Goal: Information Seeking & Learning: Learn about a topic

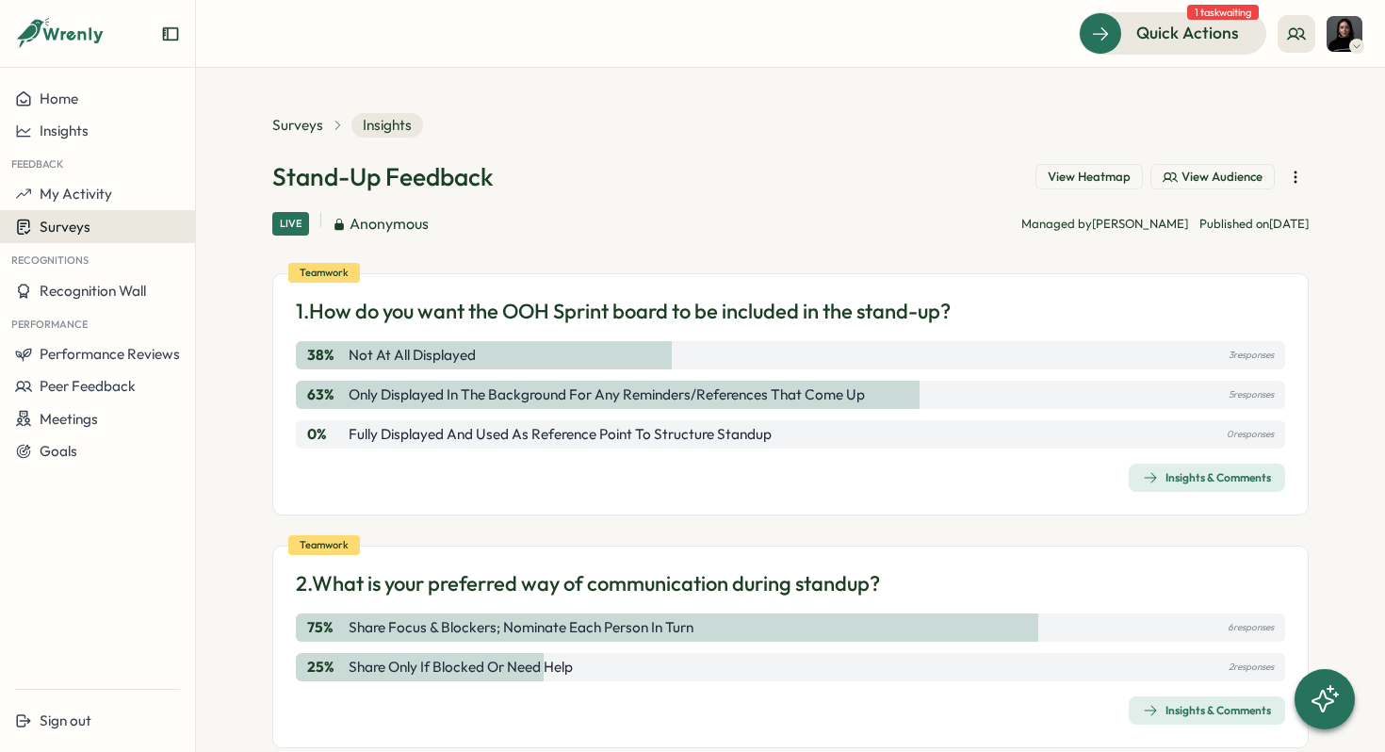
scroll to position [41, 0]
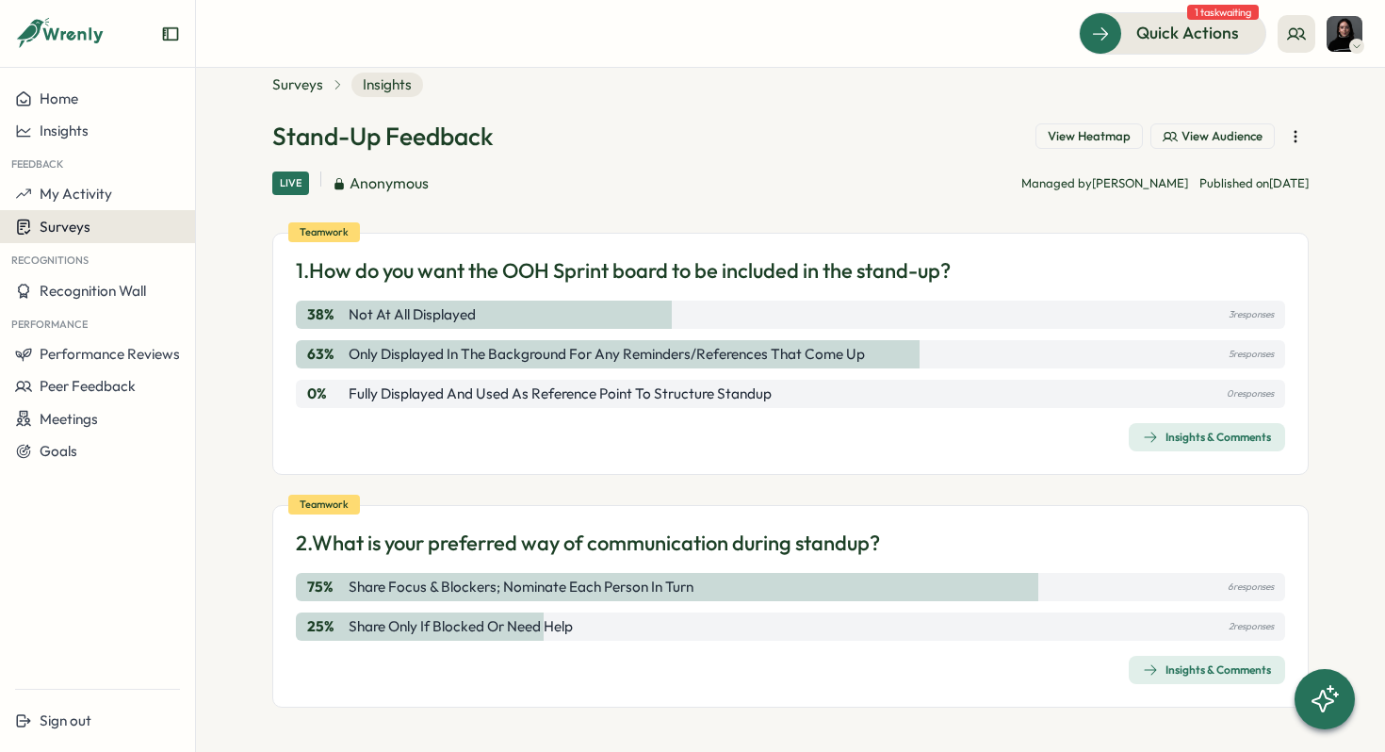
click at [81, 240] on button "Surveys" at bounding box center [97, 226] width 195 height 33
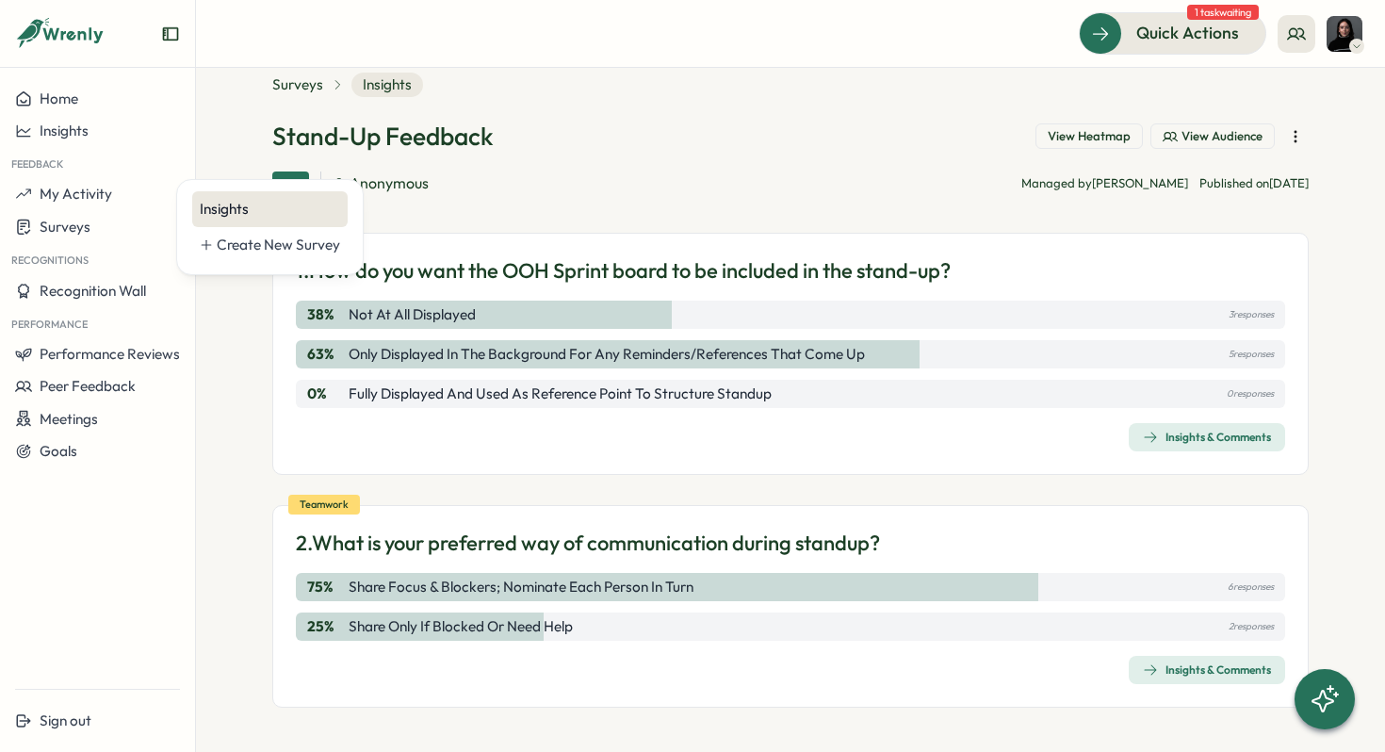
click at [214, 222] on div "Insights" at bounding box center [270, 209] width 156 height 36
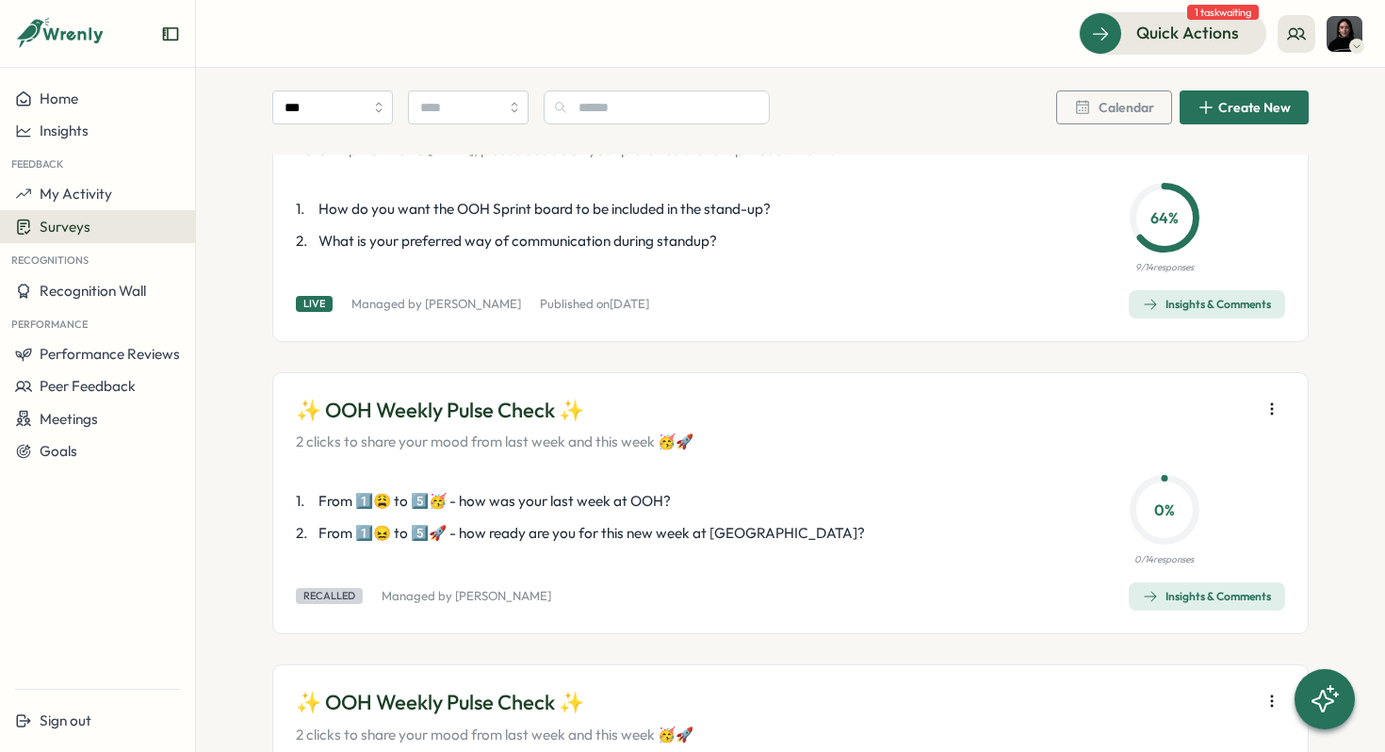
scroll to position [156, 0]
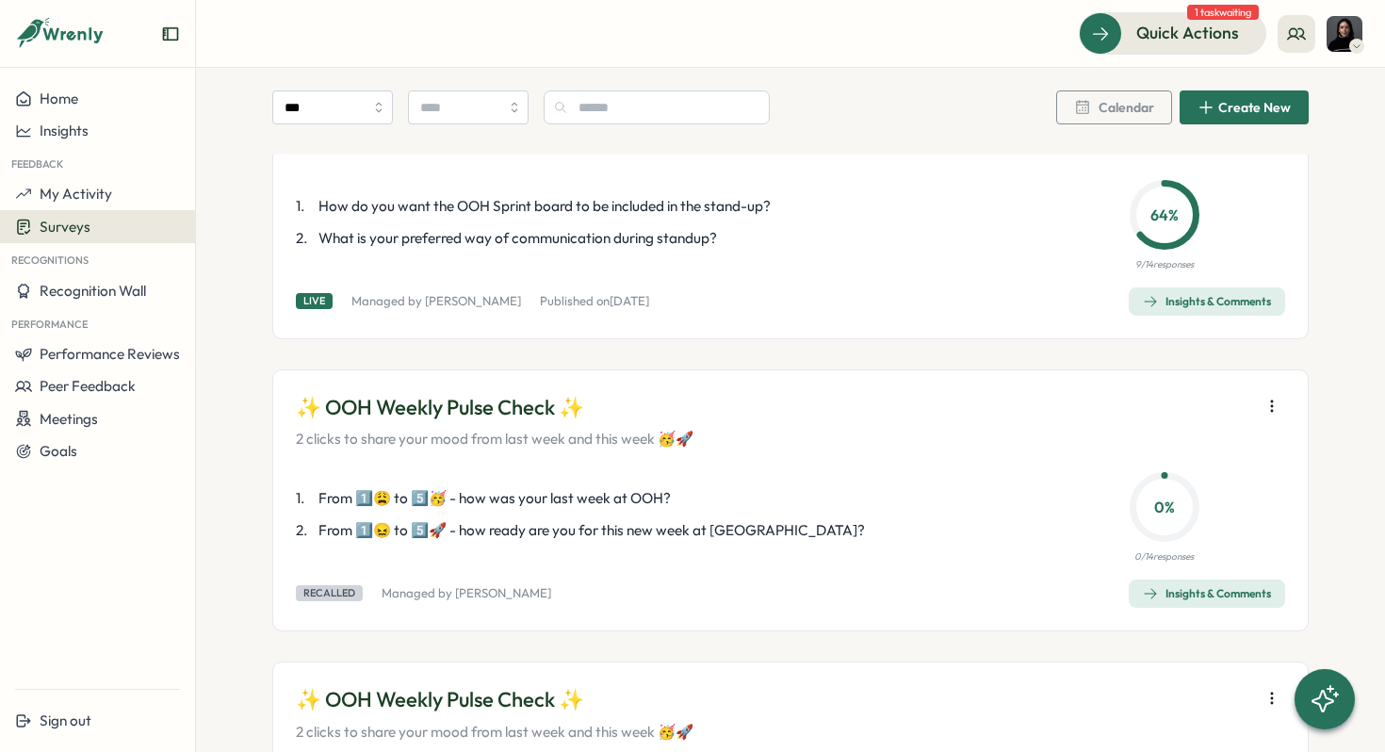
click at [1166, 296] on div "Insights & Comments" at bounding box center [1207, 301] width 128 height 15
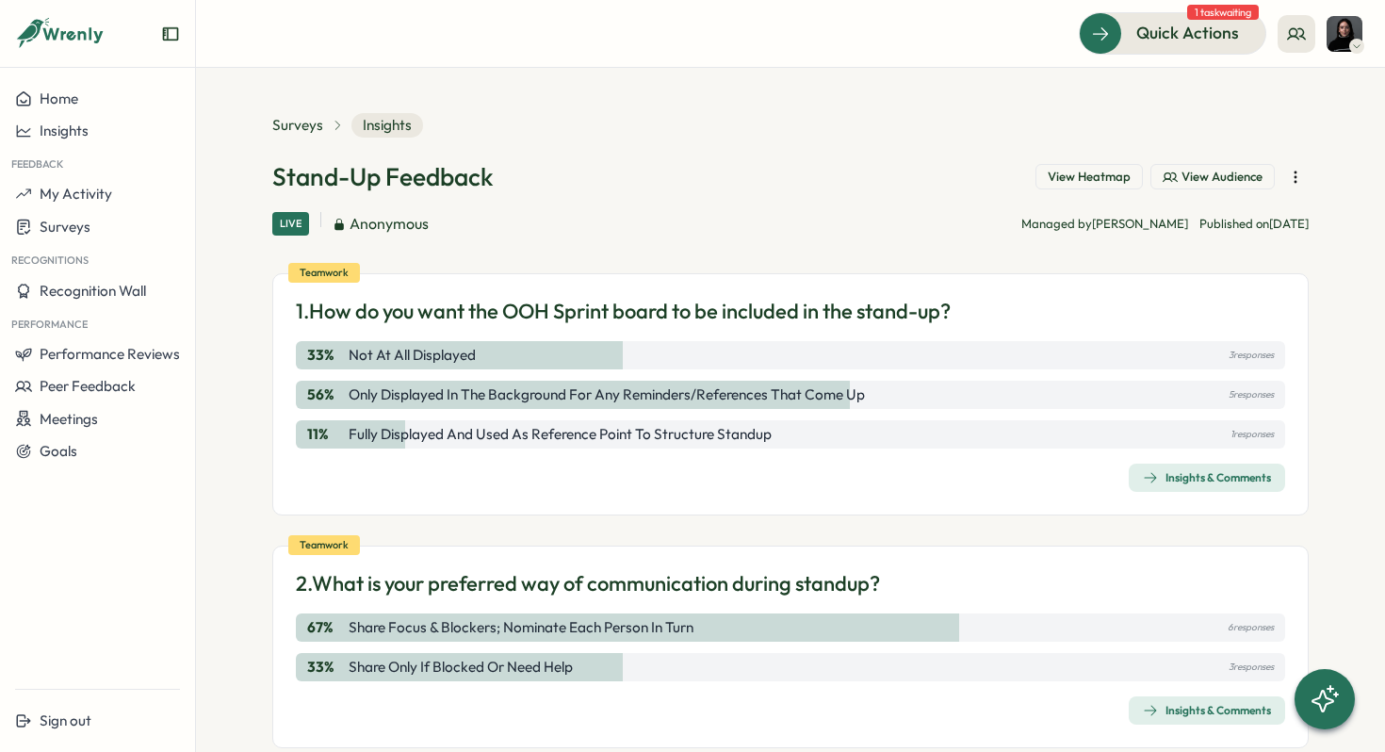
scroll to position [41, 0]
